Goal: Task Accomplishment & Management: Manage account settings

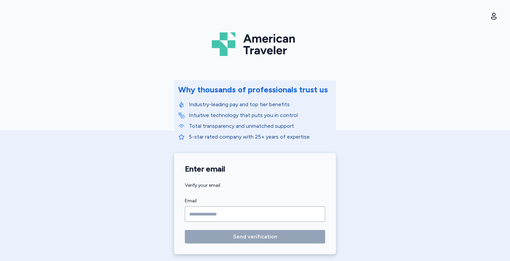
scroll to position [11, 0]
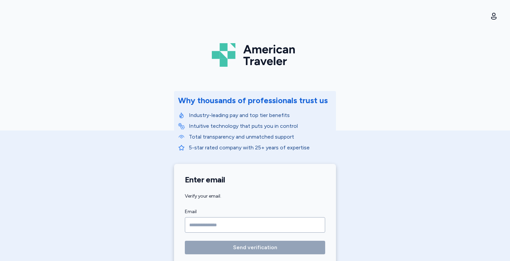
click at [398, 167] on div "American Traveler Why thousands of professionals trust us Industry-leading pay …" at bounding box center [255, 136] width 510 height 273
click at [494, 16] on icon "button" at bounding box center [494, 16] width 8 height 8
click at [454, 52] on button "Sign out" at bounding box center [456, 48] width 86 height 13
